Goal: Transaction & Acquisition: Book appointment/travel/reservation

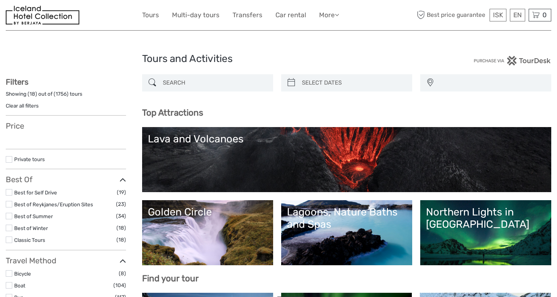
select select
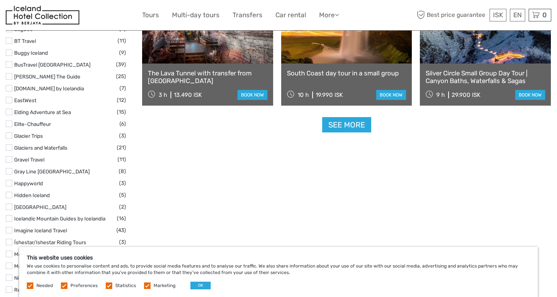
scroll to position [986, 0]
click at [348, 127] on link "See more" at bounding box center [346, 125] width 49 height 16
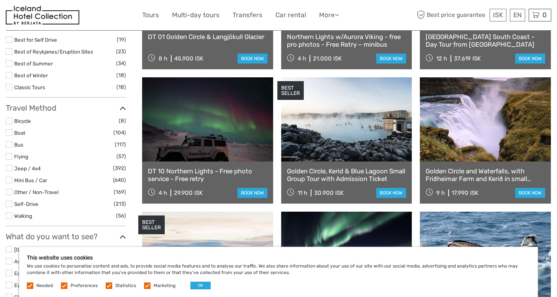
scroll to position [54, 0]
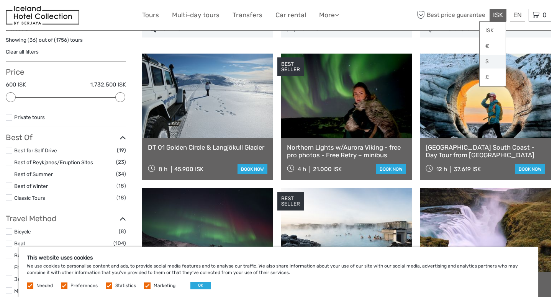
click at [487, 60] on link "$" at bounding box center [493, 62] width 26 height 14
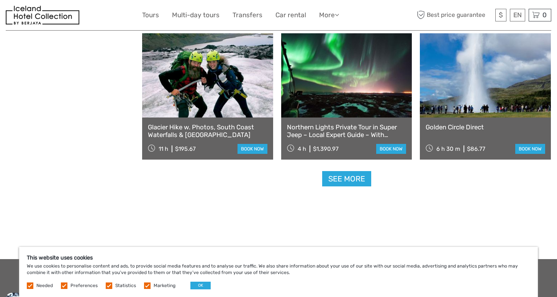
scroll to position [1571, 0]
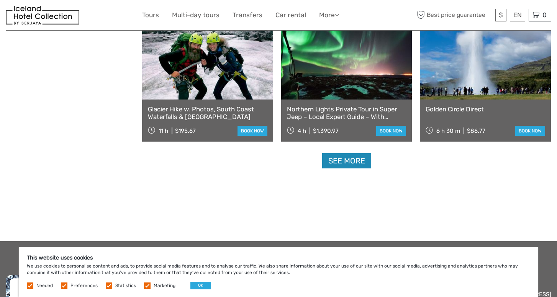
click at [354, 160] on link "See more" at bounding box center [346, 161] width 49 height 16
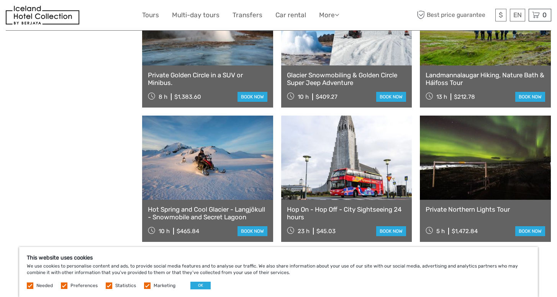
scroll to position [2342, 0]
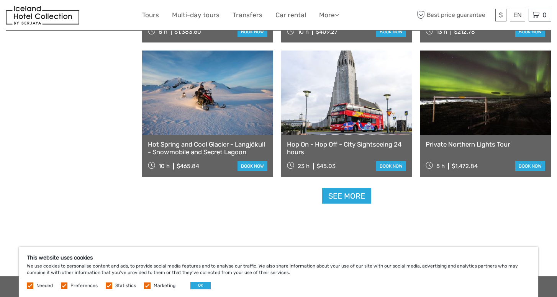
drag, startPoint x: 247, startPoint y: 127, endPoint x: 256, endPoint y: 143, distance: 17.8
click at [334, 198] on link "See more" at bounding box center [346, 196] width 49 height 16
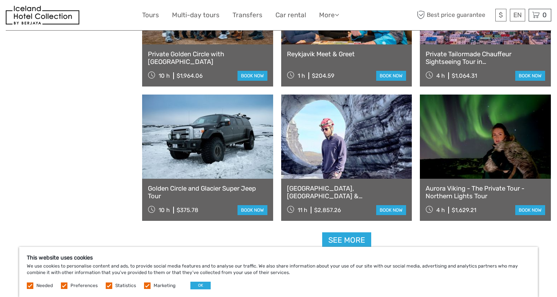
scroll to position [3145, 0]
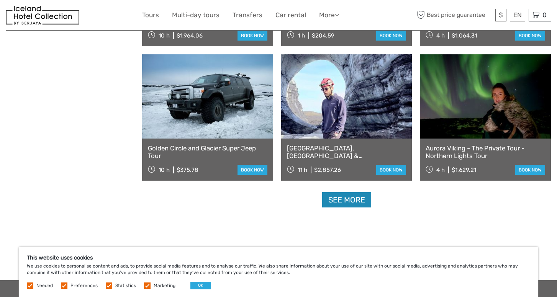
click at [343, 200] on link "See more" at bounding box center [346, 200] width 49 height 16
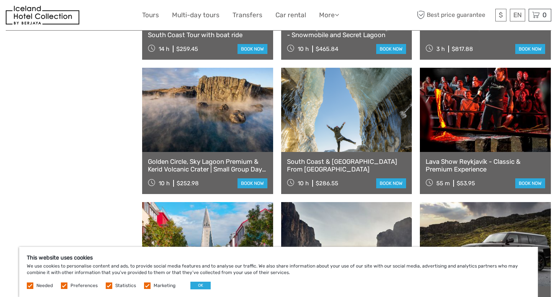
scroll to position [3669, 0]
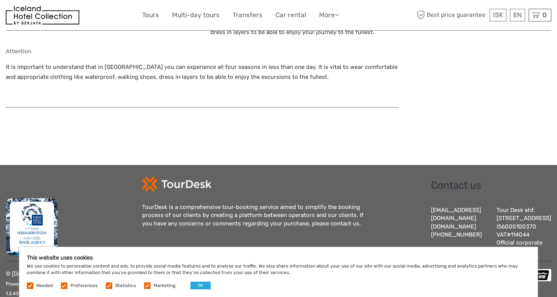
scroll to position [910, 0]
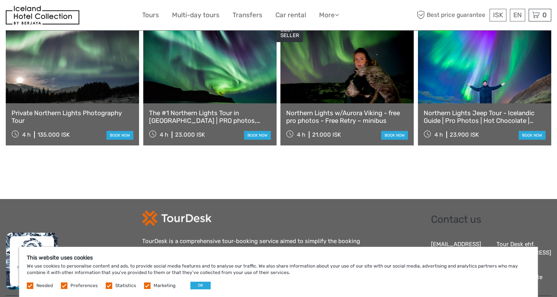
scroll to position [1314, 0]
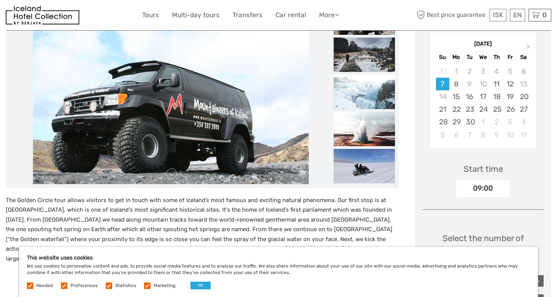
scroll to position [64, 0]
